Goal: Information Seeking & Learning: Learn about a topic

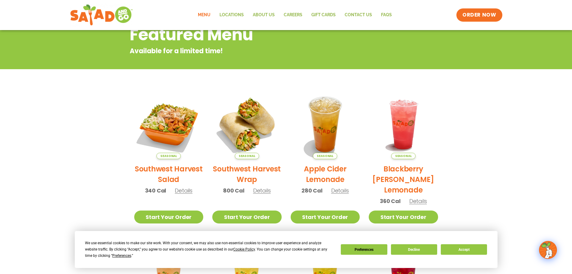
scroll to position [142, 0]
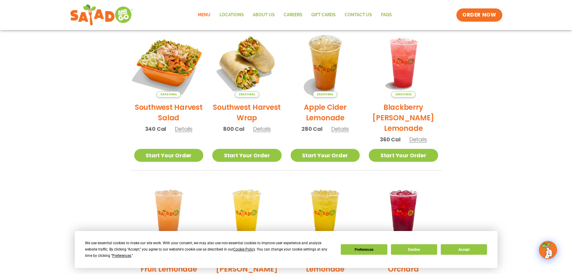
click at [162, 65] on img at bounding box center [168, 62] width 81 height 81
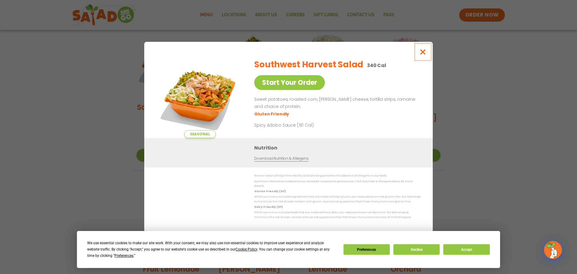
click at [424, 55] on icon "Close modal" at bounding box center [423, 52] width 8 height 6
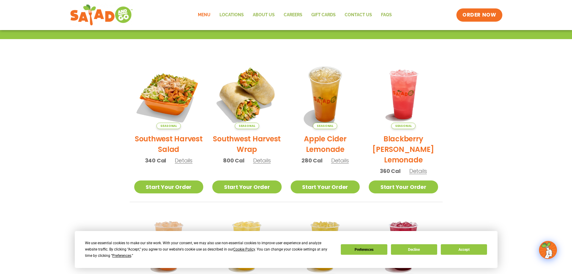
scroll to position [112, 0]
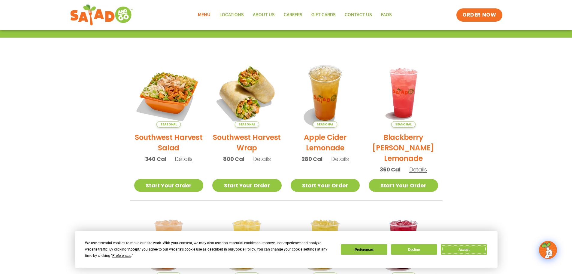
click at [478, 248] on button "Accept" at bounding box center [464, 249] width 46 height 11
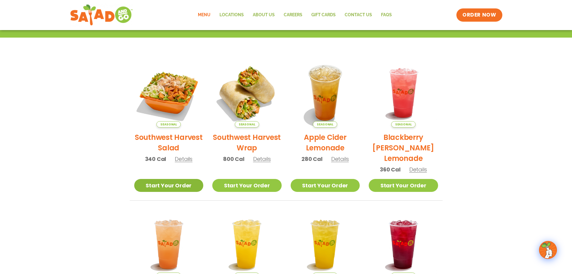
click at [157, 185] on link "Start Your Order" at bounding box center [168, 185] width 69 height 13
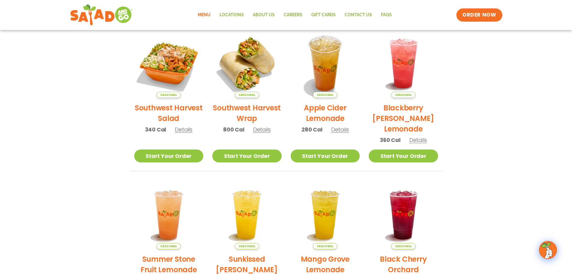
scroll to position [82, 0]
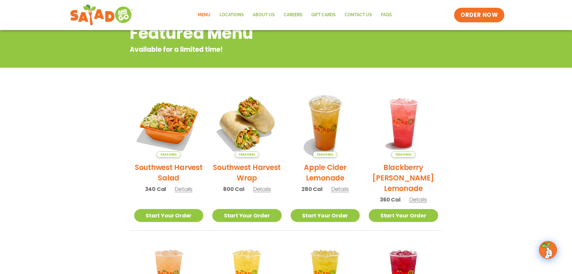
click at [481, 14] on span "ORDER NOW" at bounding box center [479, 15] width 37 height 8
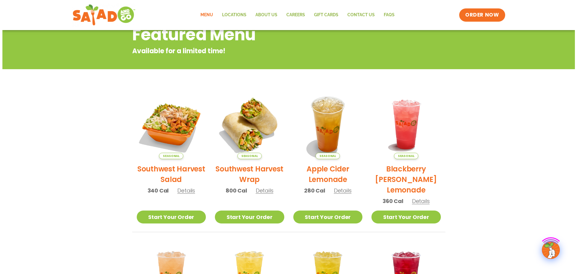
scroll to position [82, 0]
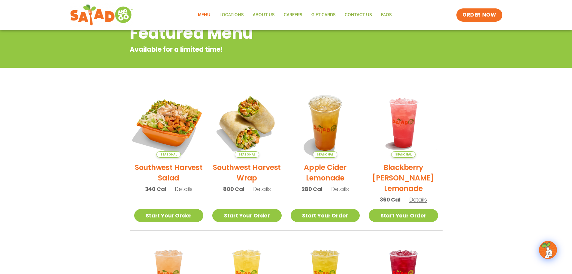
click at [172, 129] on img at bounding box center [168, 122] width 81 height 81
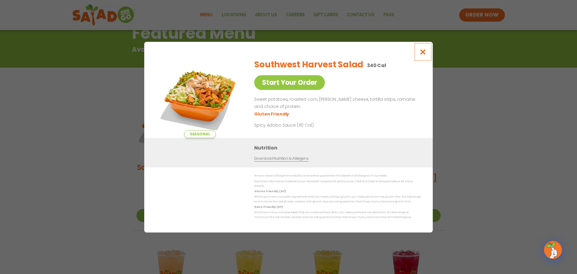
click at [422, 55] on icon "Close modal" at bounding box center [423, 52] width 8 height 6
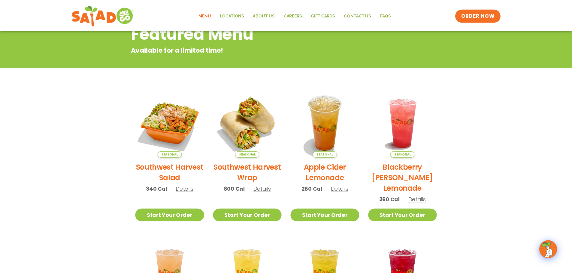
scroll to position [96, 0]
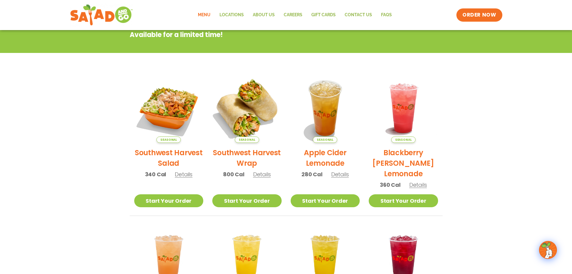
click at [256, 112] on img at bounding box center [246, 107] width 81 height 81
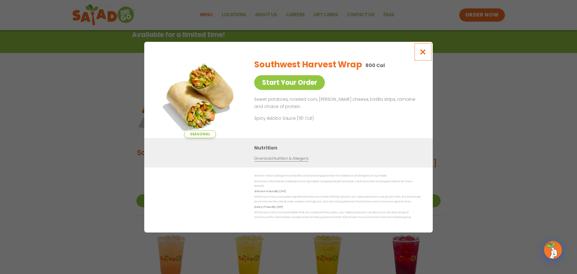
click at [420, 52] on icon "Close modal" at bounding box center [423, 52] width 8 height 6
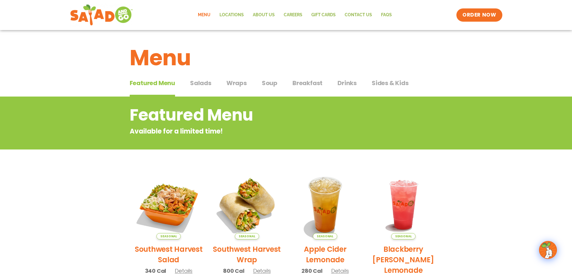
click at [207, 85] on span "Salads" at bounding box center [200, 82] width 21 height 9
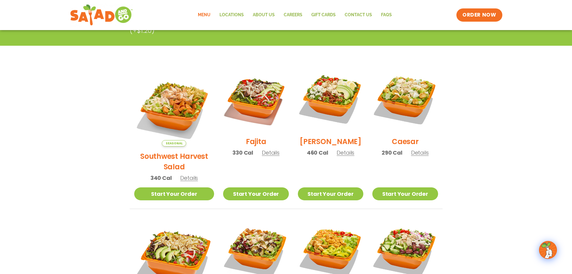
scroll to position [120, 0]
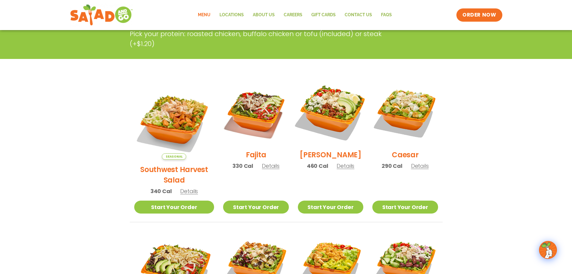
click at [335, 106] on img at bounding box center [330, 112] width 77 height 77
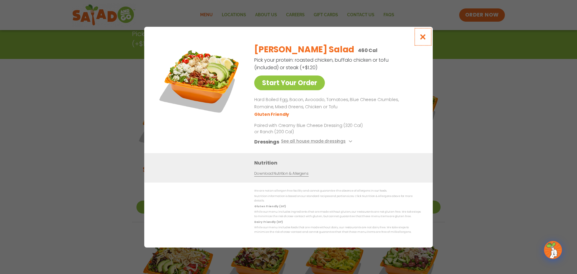
click at [426, 38] on icon "Close modal" at bounding box center [423, 37] width 8 height 6
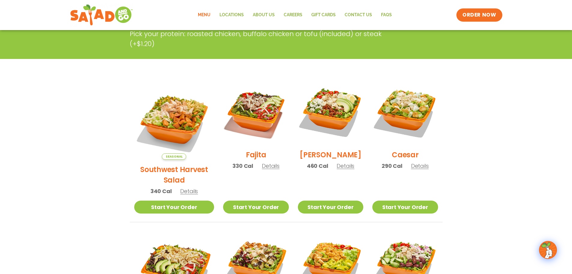
click at [162, 121] on img at bounding box center [174, 119] width 80 height 80
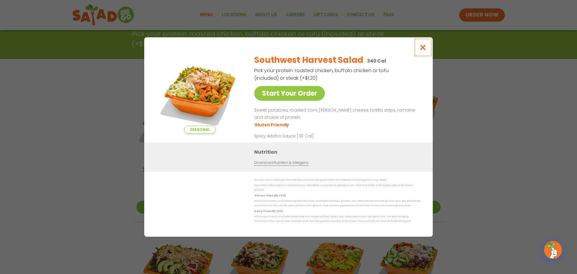
click at [422, 48] on icon "Close modal" at bounding box center [423, 47] width 8 height 6
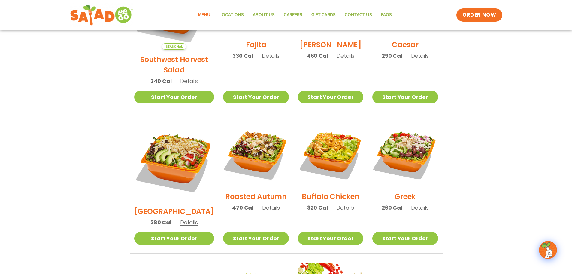
scroll to position [240, 0]
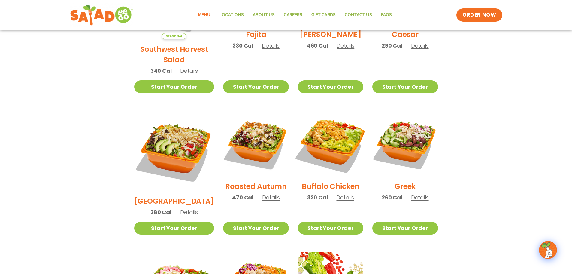
click at [313, 150] on img at bounding box center [330, 143] width 77 height 77
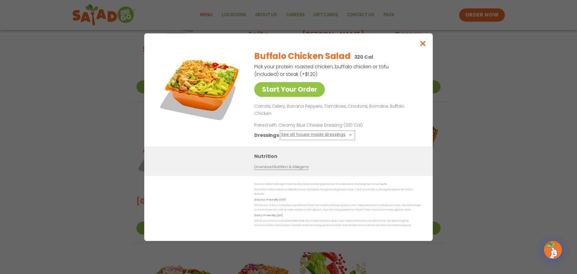
click at [310, 134] on button "See all house made dressings" at bounding box center [317, 135] width 73 height 8
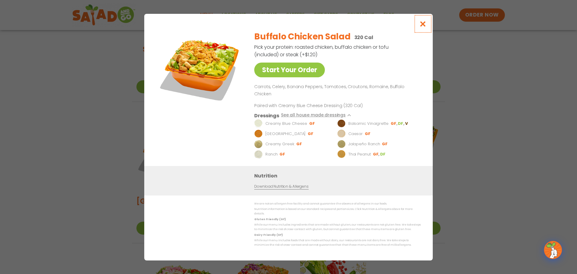
click at [422, 27] on icon "Close modal" at bounding box center [423, 24] width 8 height 6
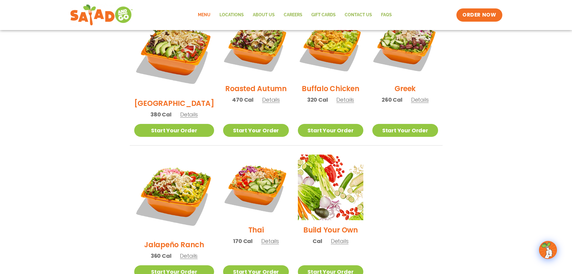
scroll to position [330, 0]
